Goal: Information Seeking & Learning: Check status

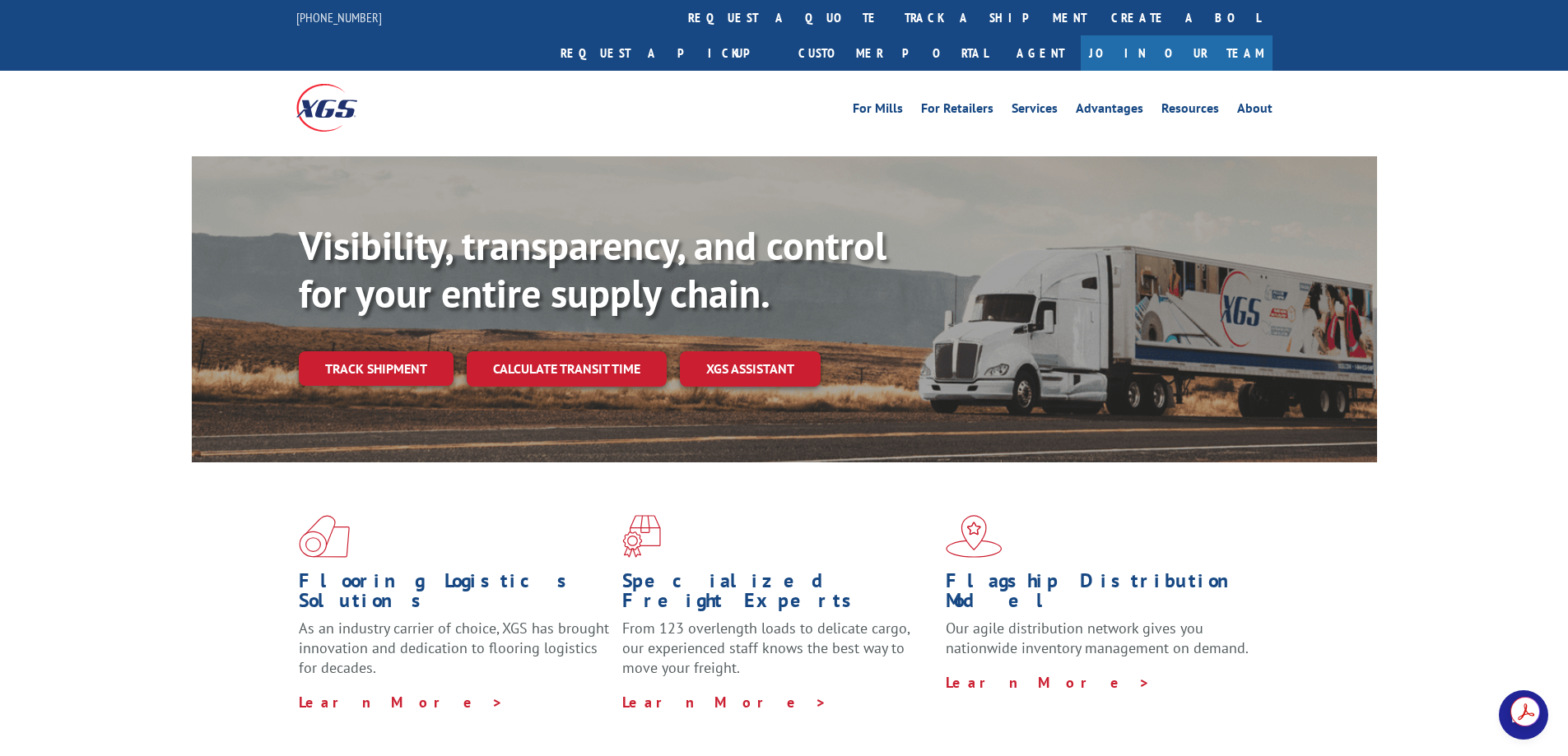
click at [326, 352] on link "Track shipment" at bounding box center [376, 368] width 155 height 34
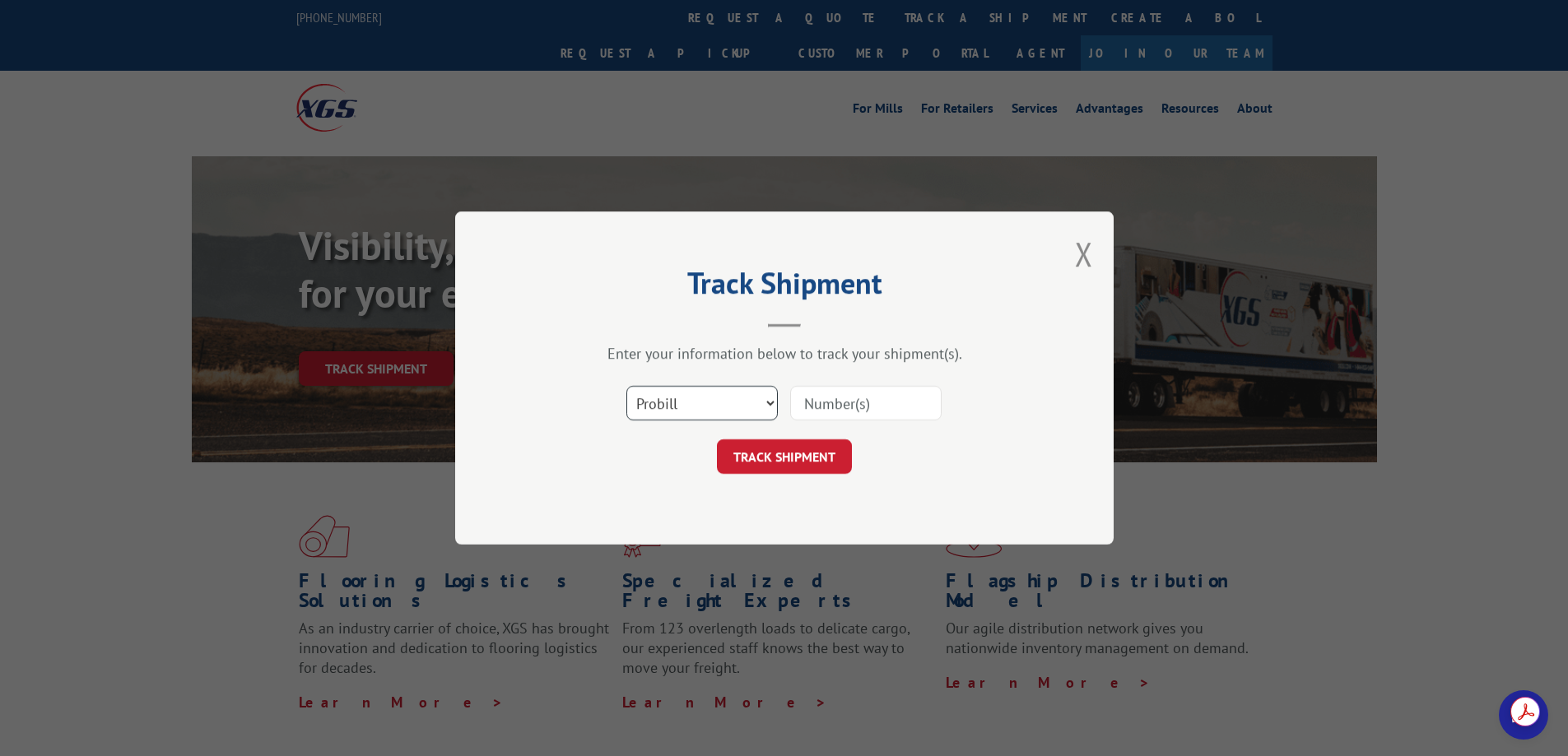
click at [738, 396] on select "Select category... Probill BOL PO" at bounding box center [702, 403] width 151 height 34
select select "bol"
click at [626, 386] on select "Select category... Probill BOL PO" at bounding box center [702, 403] width 151 height 34
click at [859, 403] on input at bounding box center [866, 403] width 151 height 34
paste input "2845947"
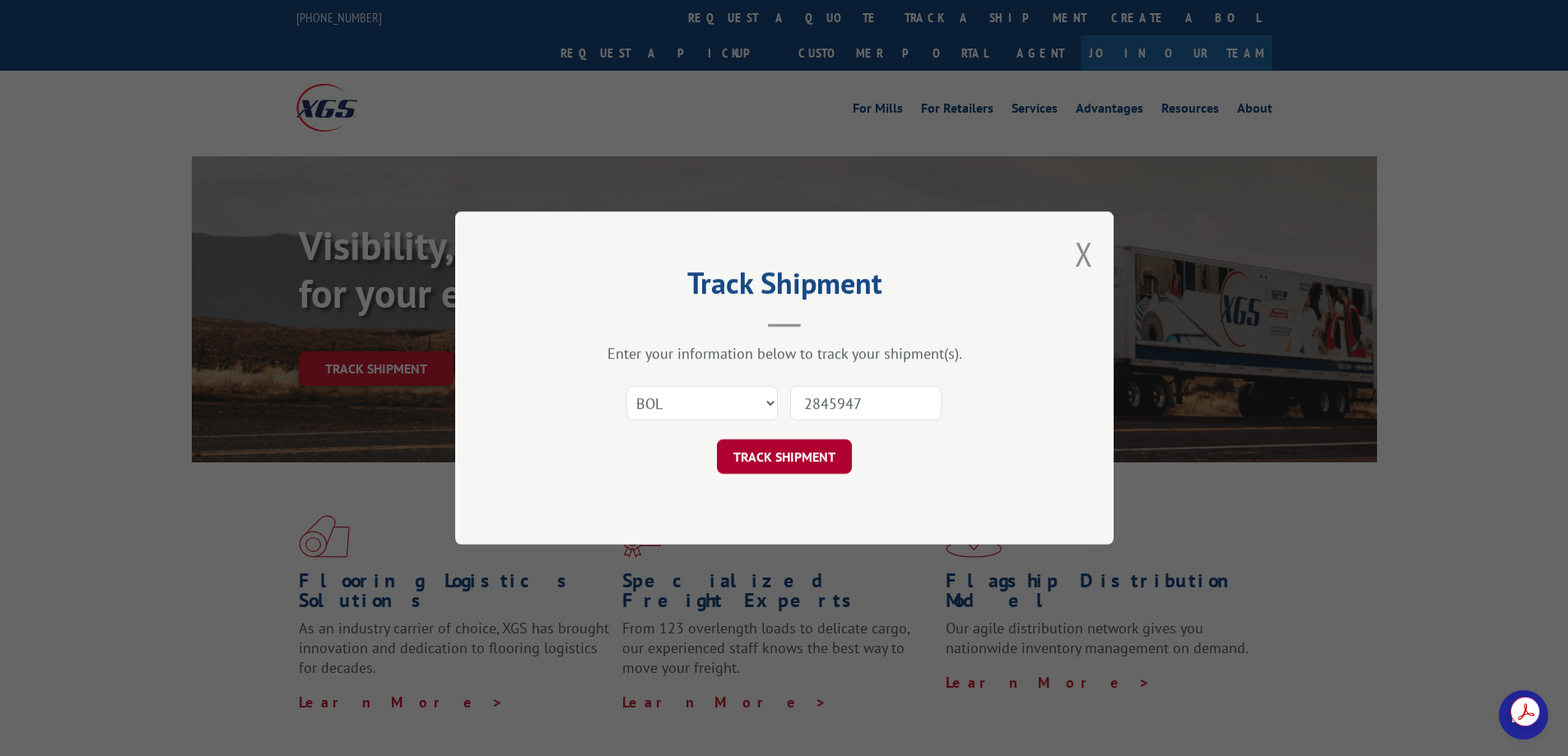
type input "2845947"
click at [786, 460] on button "TRACK SHIPMENT" at bounding box center [784, 456] width 135 height 34
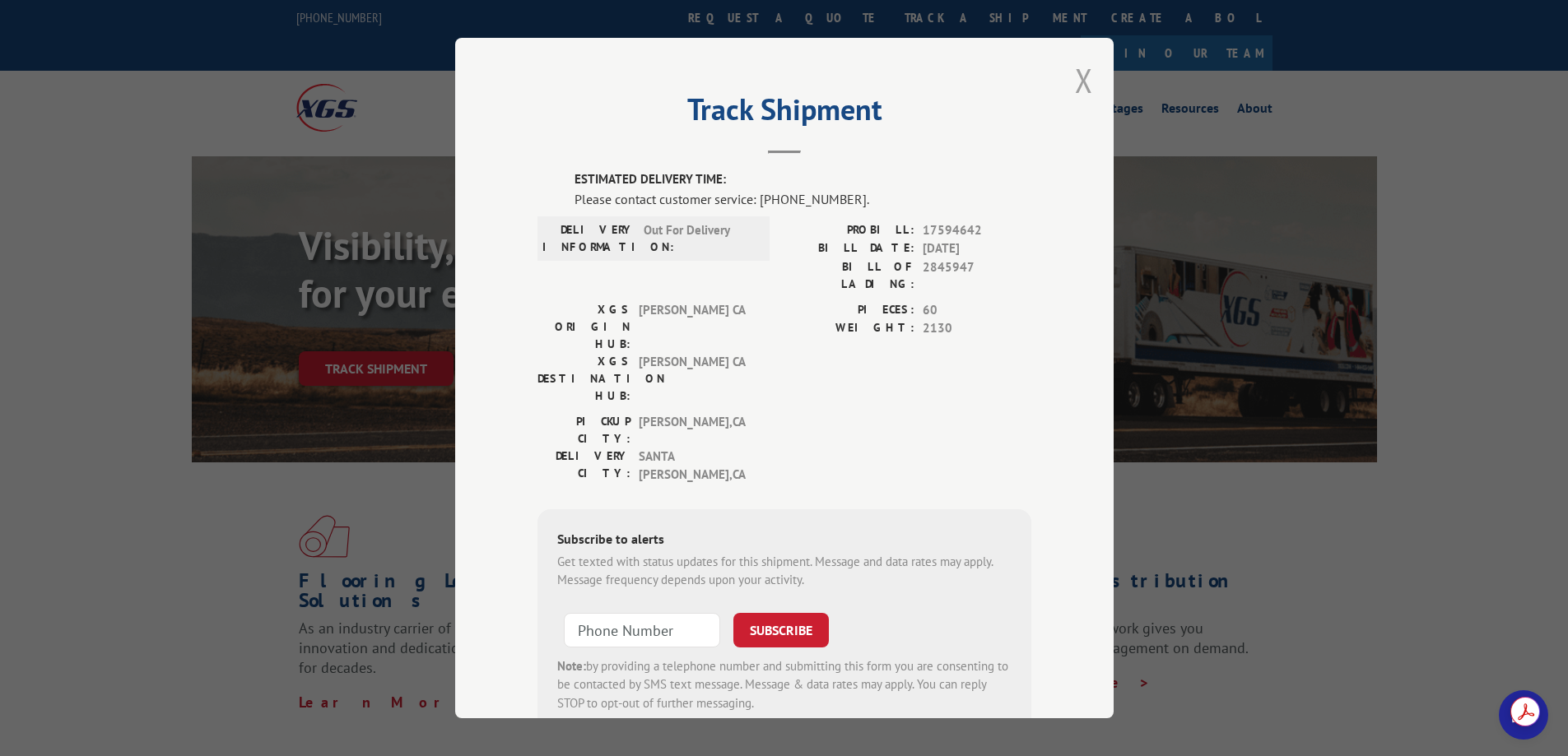
click at [1083, 79] on button "Close modal" at bounding box center [1083, 80] width 18 height 44
